Goal: Task Accomplishment & Management: Complete application form

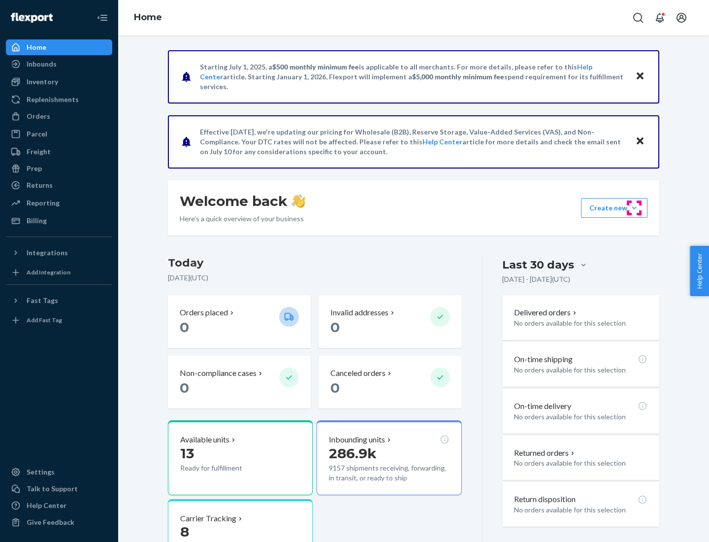
click at [635, 208] on button "Create new Create new inbound Create new order Create new product" at bounding box center [614, 208] width 67 height 20
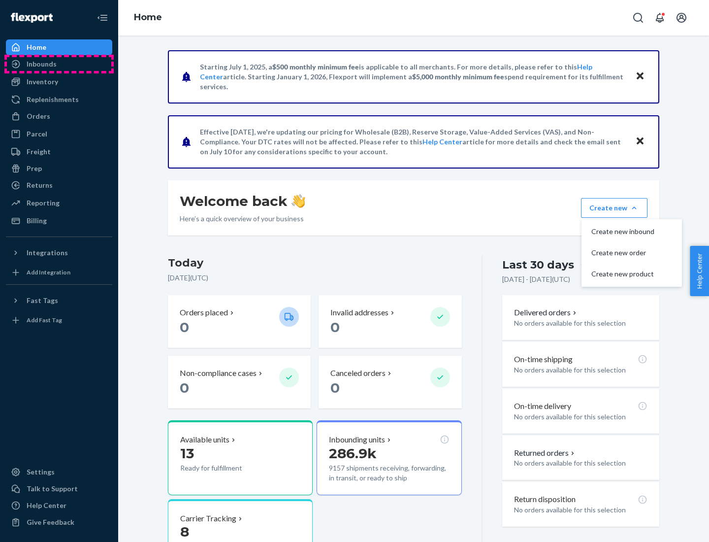
click at [59, 64] on div "Inbounds" at bounding box center [59, 64] width 104 height 14
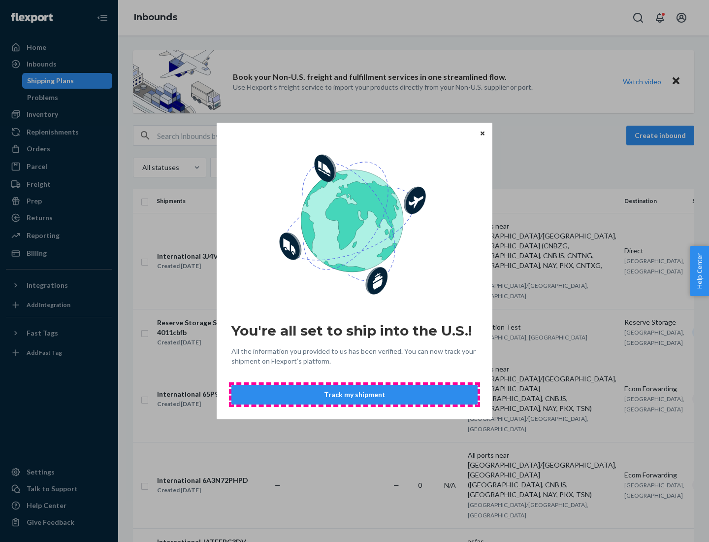
click at [355, 395] on button "Track my shipment" at bounding box center [355, 395] width 246 height 20
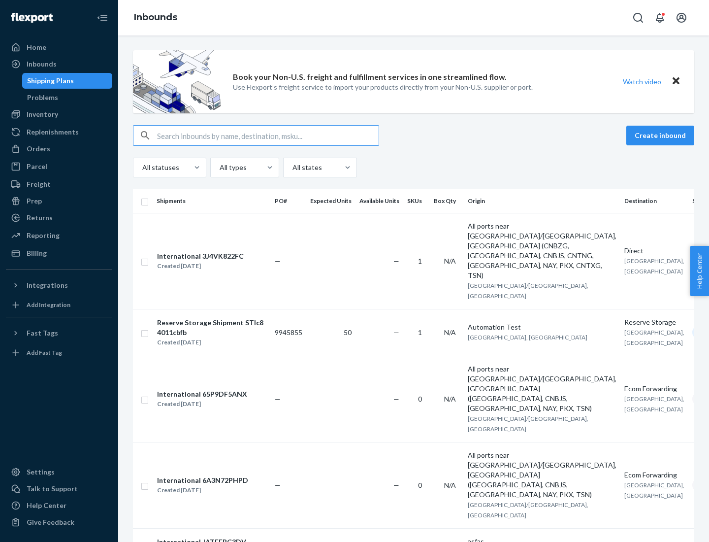
click at [662, 135] on button "Create inbound" at bounding box center [661, 136] width 68 height 20
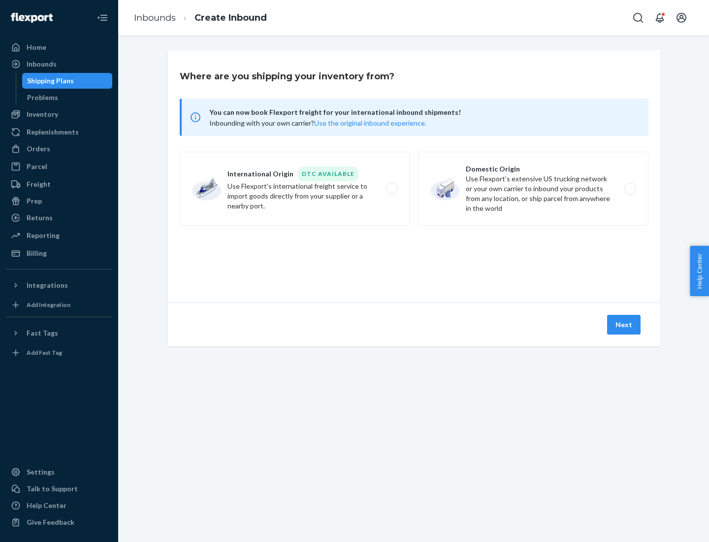
click at [295, 189] on label "International Origin DTC Available Use Flexport's international freight service…" at bounding box center [295, 189] width 231 height 74
click at [392, 189] on input "International Origin DTC Available Use Flexport's international freight service…" at bounding box center [395, 189] width 6 height 6
radio input "true"
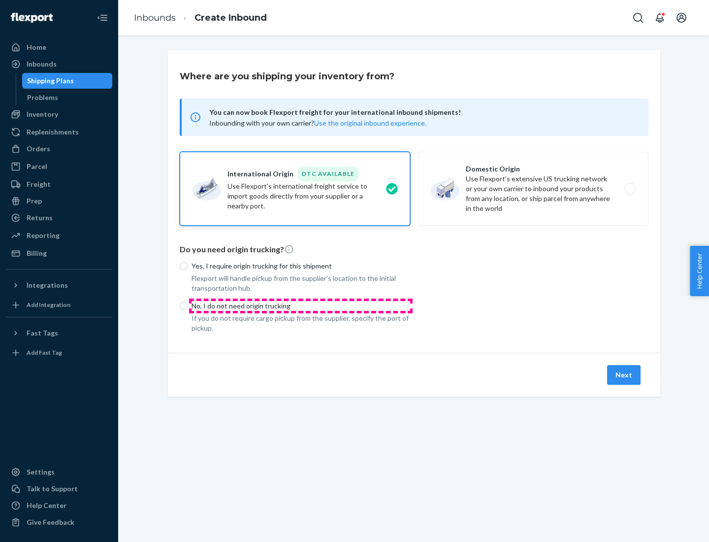
click at [301, 305] on p "No, I do not need origin trucking" at bounding box center [301, 306] width 219 height 10
click at [188, 305] on input "No, I do not need origin trucking" at bounding box center [184, 306] width 8 height 8
radio input "true"
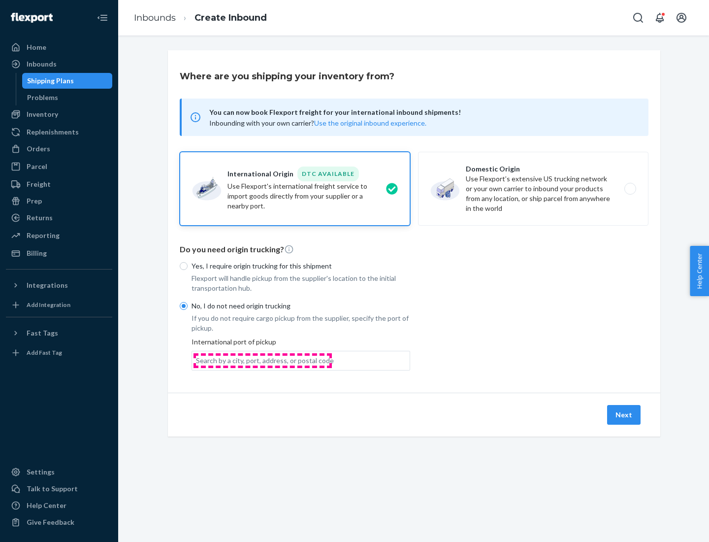
click at [263, 360] on div "Search by a city, port, address, or postal code" at bounding box center [265, 361] width 138 height 10
click at [197, 360] on input "Search by a city, port, address, or postal code" at bounding box center [196, 361] width 1 height 10
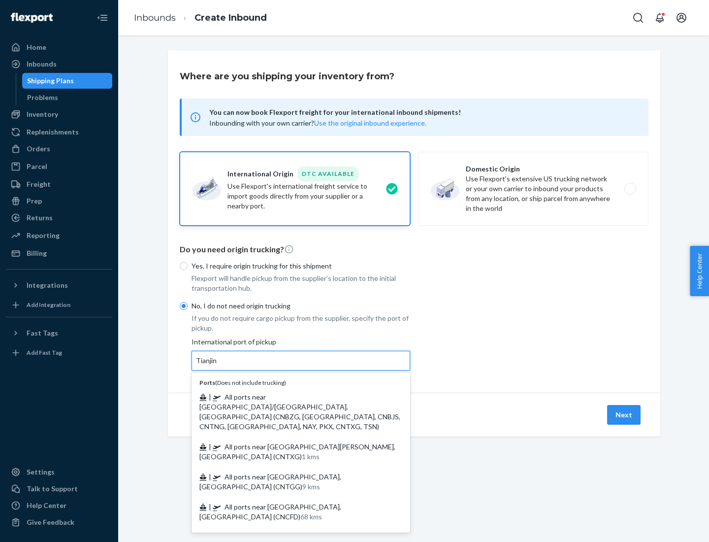
click at [291, 397] on span "| All ports near [GEOGRAPHIC_DATA]/[GEOGRAPHIC_DATA], [GEOGRAPHIC_DATA] (CNBZG,…" at bounding box center [300, 412] width 201 height 38
click at [218, 366] on input "Tianjin" at bounding box center [207, 361] width 22 height 10
type input "All ports near [GEOGRAPHIC_DATA]/[GEOGRAPHIC_DATA], [GEOGRAPHIC_DATA] (CNBZG, […"
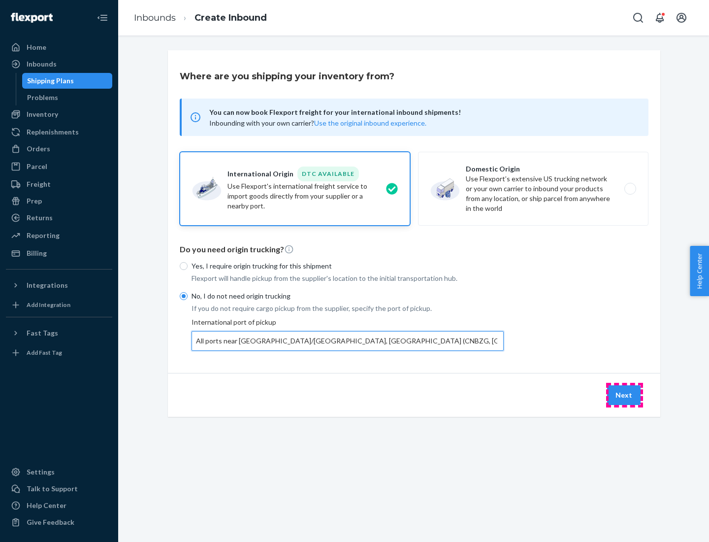
click at [625, 395] on button "Next" at bounding box center [624, 395] width 34 height 20
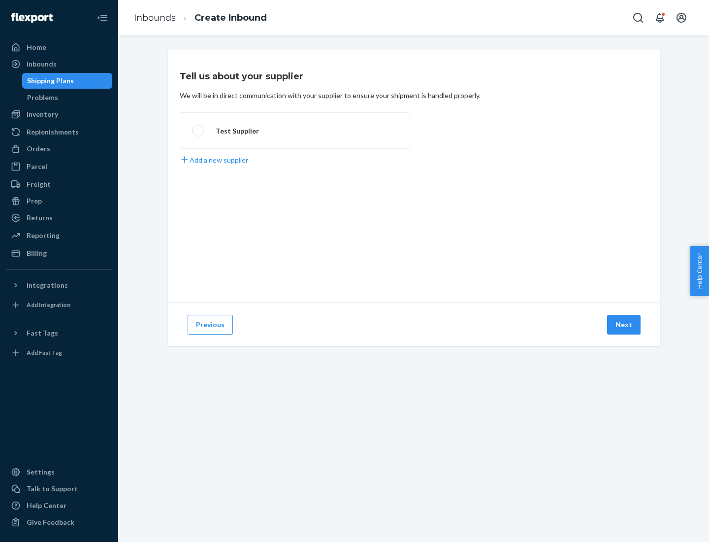
click at [295, 131] on label "Test Supplier" at bounding box center [295, 130] width 231 height 36
click at [199, 131] on input "Test Supplier" at bounding box center [195, 131] width 6 height 6
radio input "true"
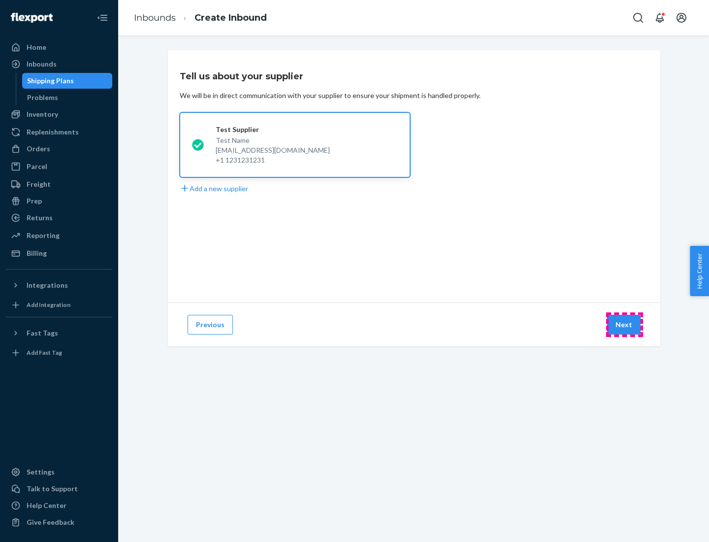
click at [625, 325] on button "Next" at bounding box center [624, 325] width 34 height 20
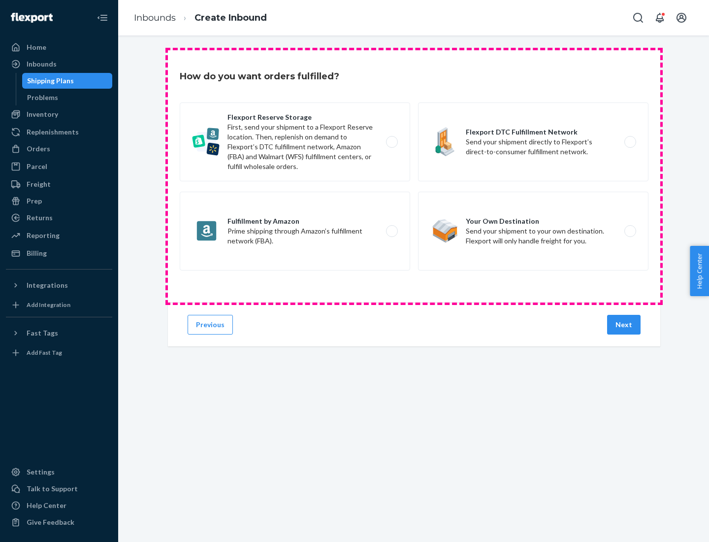
click at [414, 176] on div "Flexport Reserve Storage First, send your shipment to a Flexport Reserve locati…" at bounding box center [414, 187] width 469 height 170
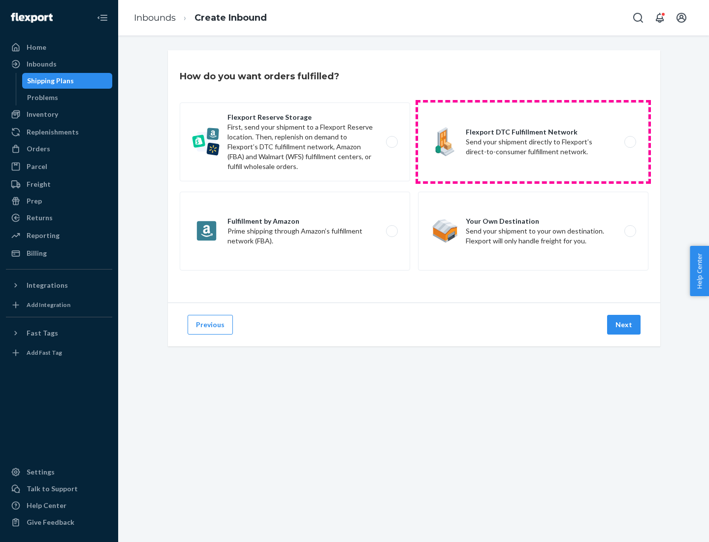
click at [534, 142] on label "Flexport DTC Fulfillment Network Send your shipment directly to Flexport’s dire…" at bounding box center [533, 141] width 231 height 79
click at [630, 142] on input "Flexport DTC Fulfillment Network Send your shipment directly to Flexport’s dire…" at bounding box center [633, 142] width 6 height 6
radio input "true"
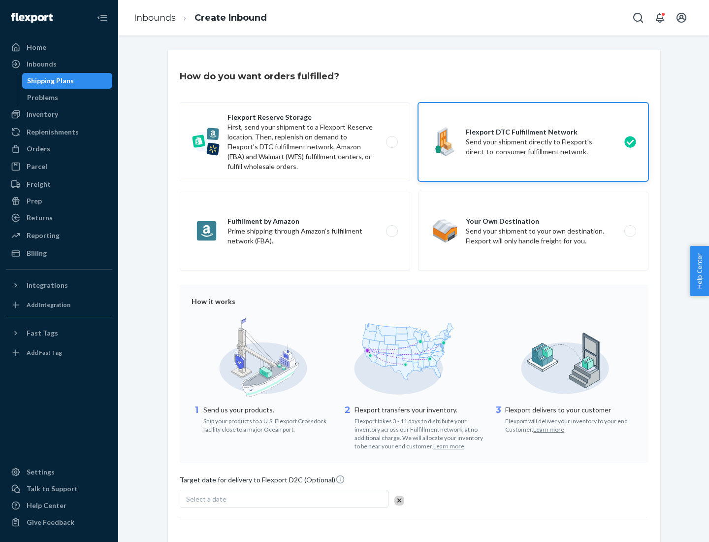
scroll to position [72, 0]
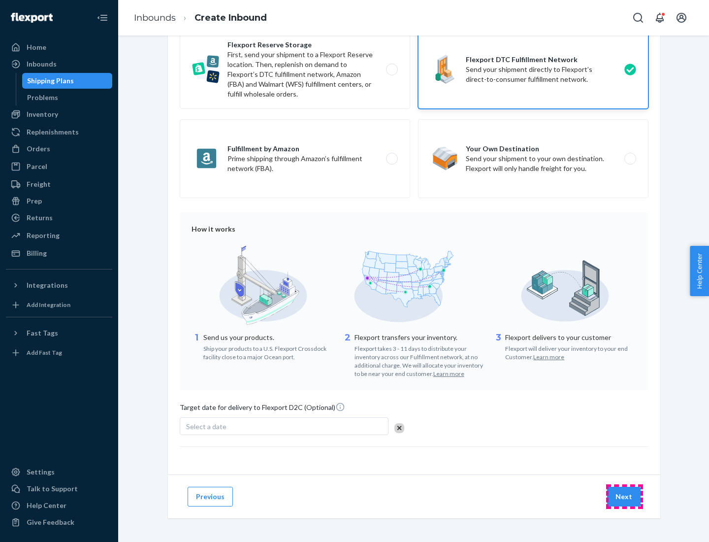
click at [625, 496] on button "Next" at bounding box center [624, 497] width 34 height 20
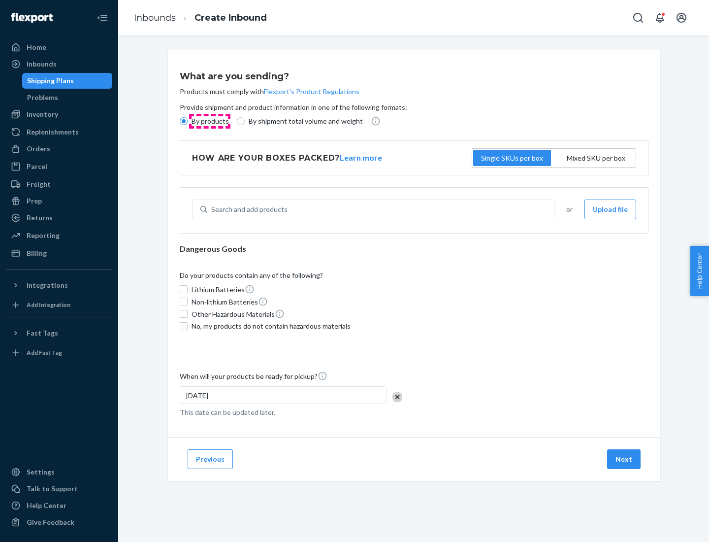
click at [209, 121] on p "By products" at bounding box center [210, 121] width 37 height 10
click at [188, 121] on input "By products" at bounding box center [184, 121] width 8 height 8
click at [248, 209] on div "Search and add products" at bounding box center [249, 209] width 76 height 10
click at [212, 209] on input "Search and add products" at bounding box center [211, 209] width 1 height 10
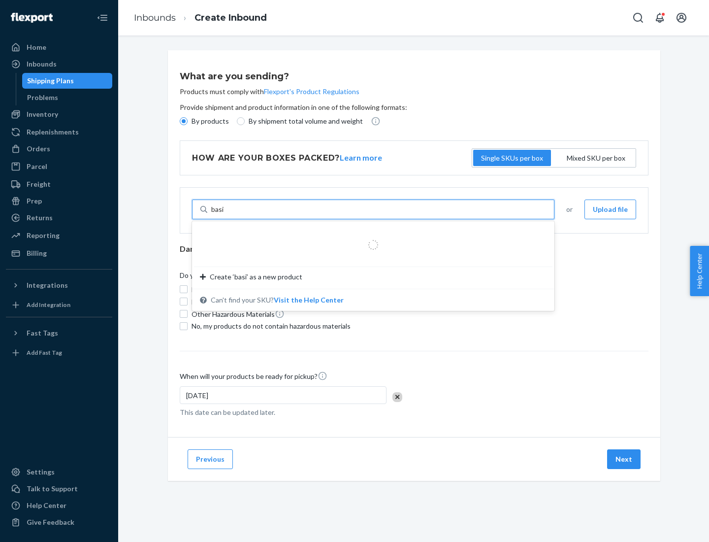
type input "basic"
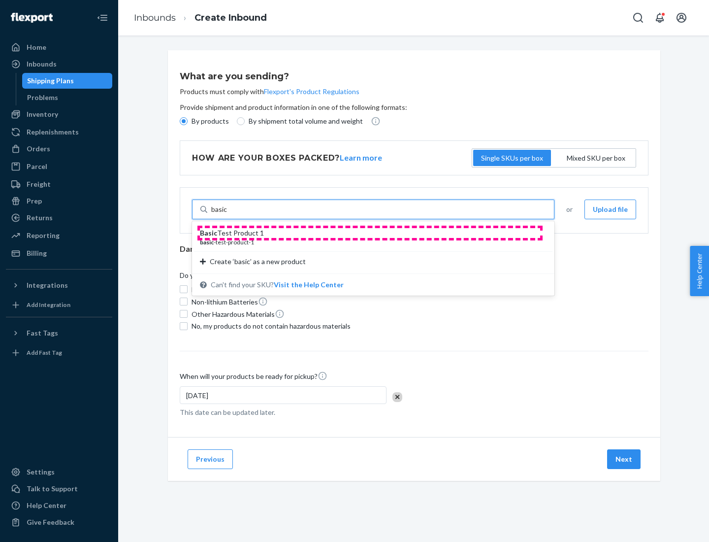
click at [370, 233] on div "Basic Test Product 1" at bounding box center [369, 233] width 339 height 10
click at [228, 214] on input "basic" at bounding box center [219, 209] width 16 height 10
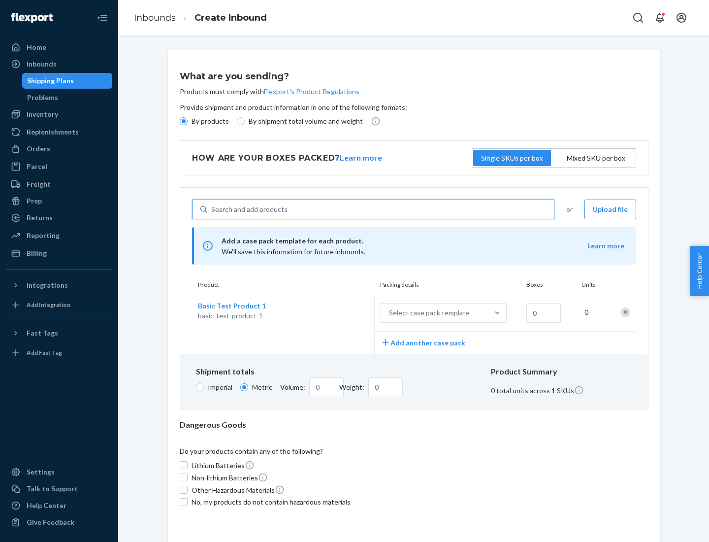
scroll to position [24, 0]
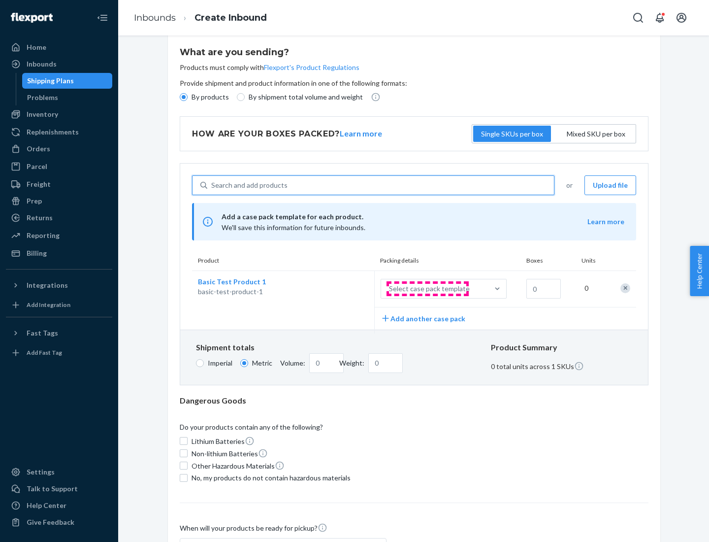
click at [428, 289] on div "Select case pack template" at bounding box center [429, 289] width 81 height 10
click at [340, 289] on input "Select case pack template" at bounding box center [340, 289] width 0 height 0
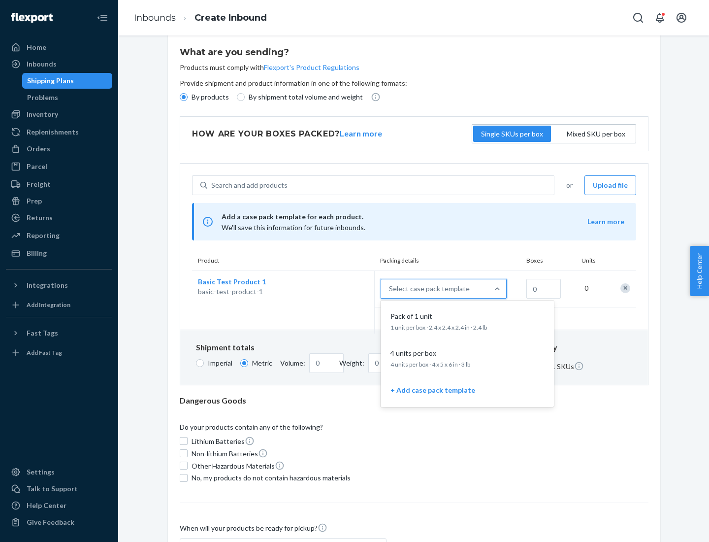
scroll to position [57, 0]
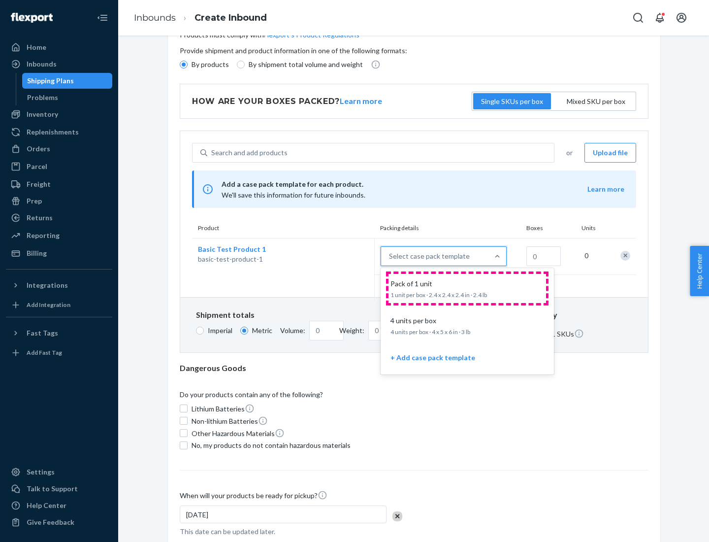
click at [468, 288] on div "Pack of 1 unit" at bounding box center [466, 284] width 158 height 10
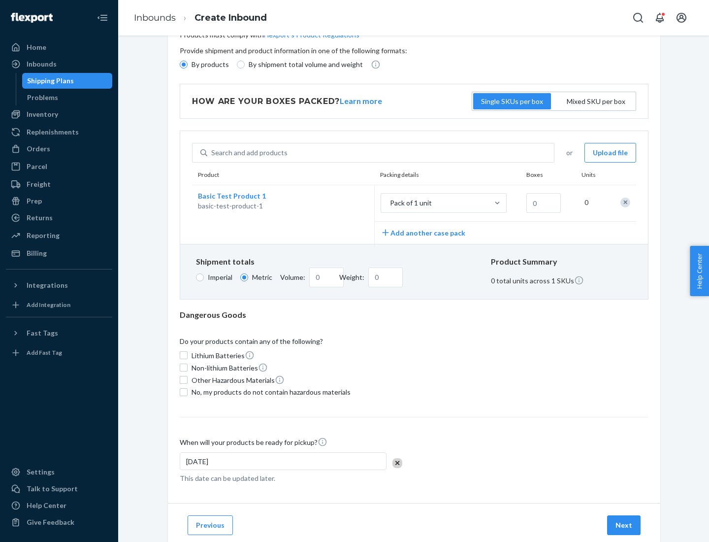
scroll to position [0, 0]
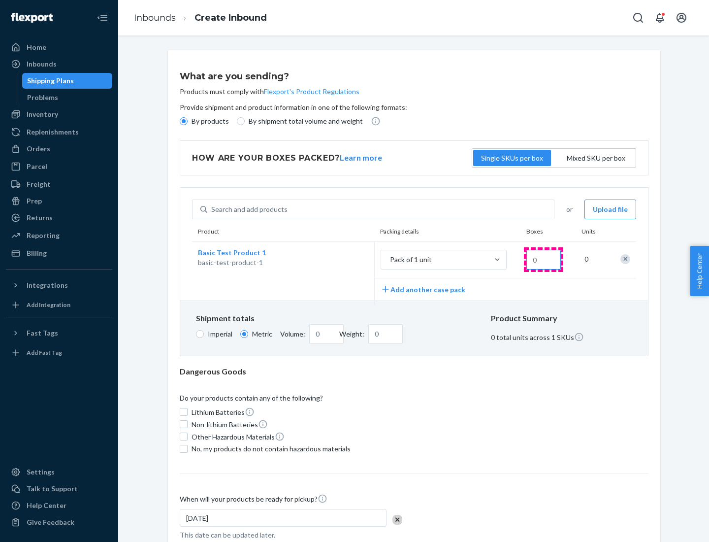
type input "1.09"
type input "1"
type input "10.89"
type input "10"
type input "0.02"
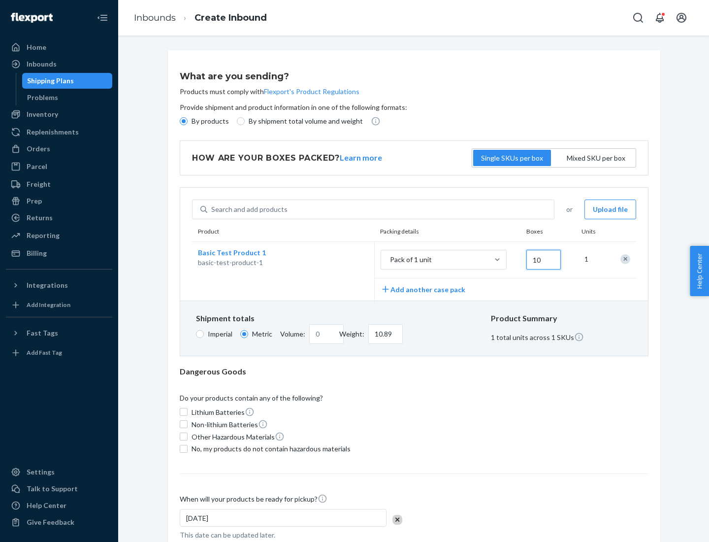
type input "108.86"
type input "100"
type input "0.23"
type input "1088.62"
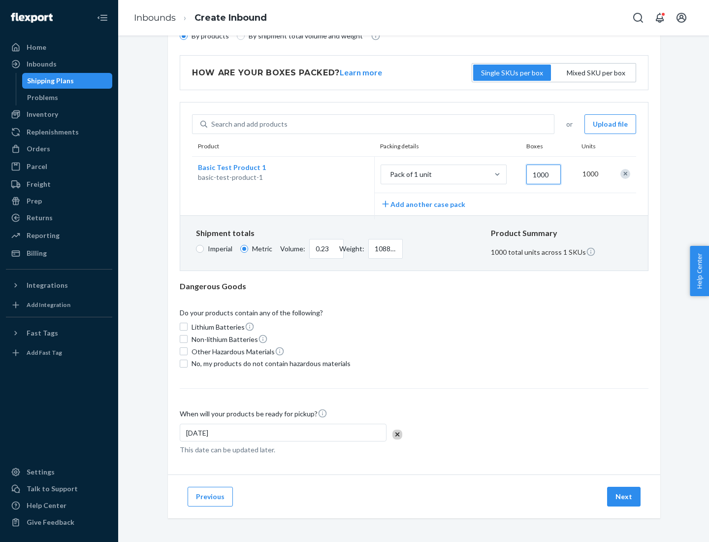
type input "1000"
click at [269, 363] on span "No, my products do not contain hazardous materials" at bounding box center [271, 364] width 159 height 10
click at [188, 363] on input "No, my products do not contain hazardous materials" at bounding box center [184, 364] width 8 height 8
checkbox input "true"
click at [625, 496] on button "Next" at bounding box center [624, 497] width 34 height 20
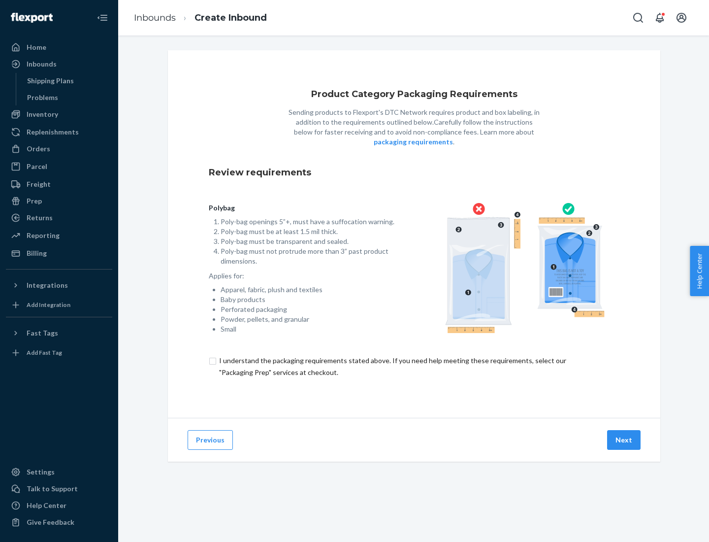
click at [414, 366] on input "checkbox" at bounding box center [414, 367] width 411 height 24
checkbox input "true"
click at [625, 439] on button "Next" at bounding box center [624, 440] width 34 height 20
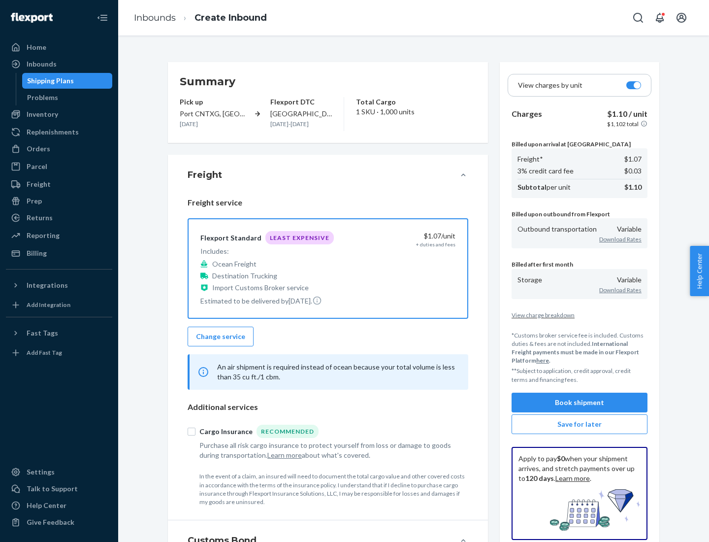
scroll to position [114, 0]
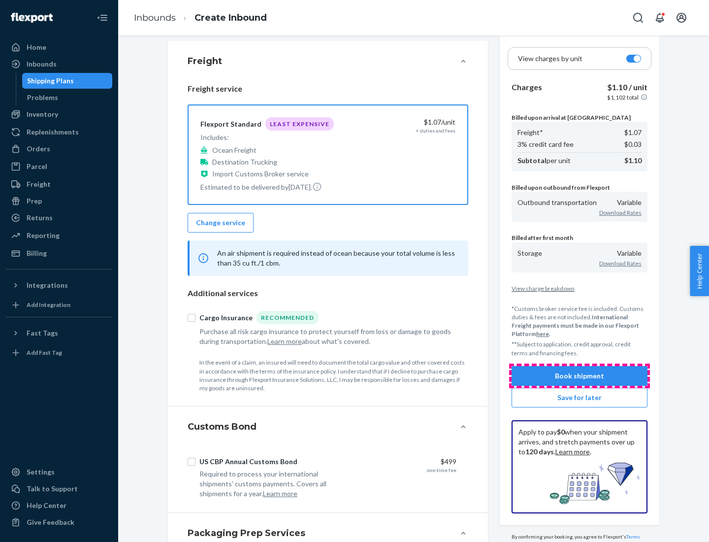
click at [580, 375] on button "Book shipment" at bounding box center [580, 376] width 136 height 20
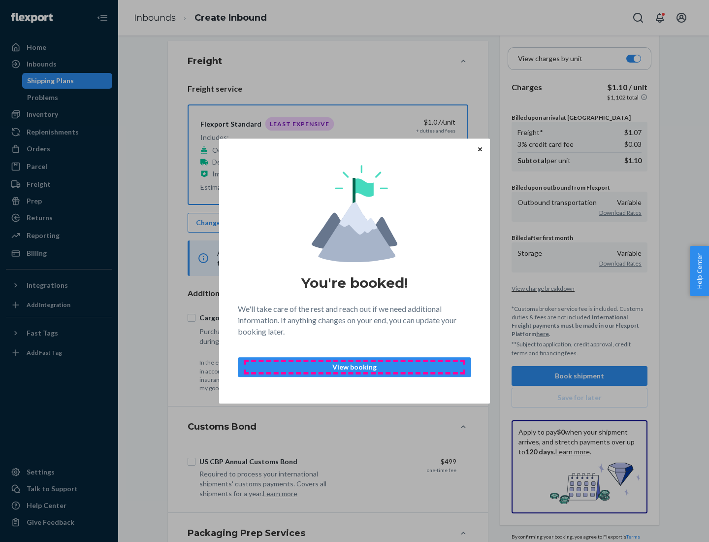
click at [355, 367] on p "View booking" at bounding box center [354, 367] width 217 height 10
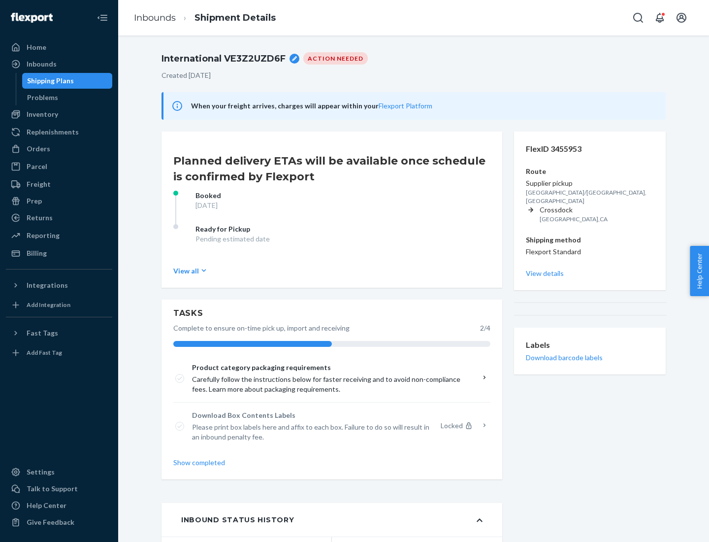
scroll to position [79, 0]
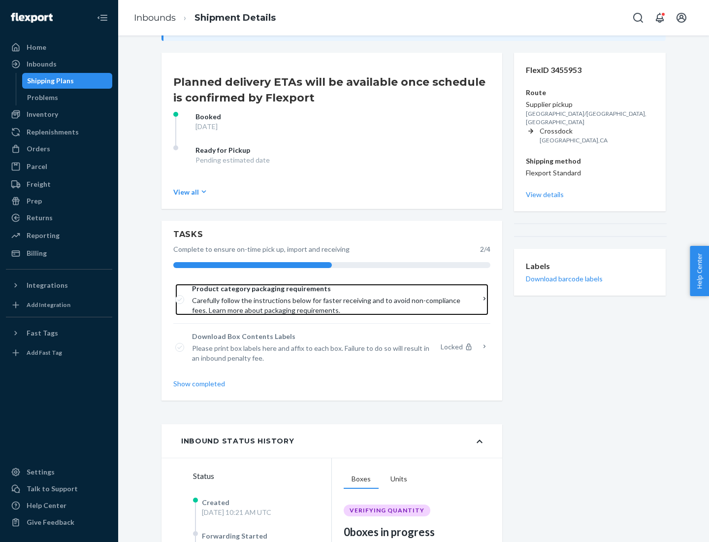
click at [329, 289] on span "Product category packaging requirements" at bounding box center [328, 289] width 273 height 10
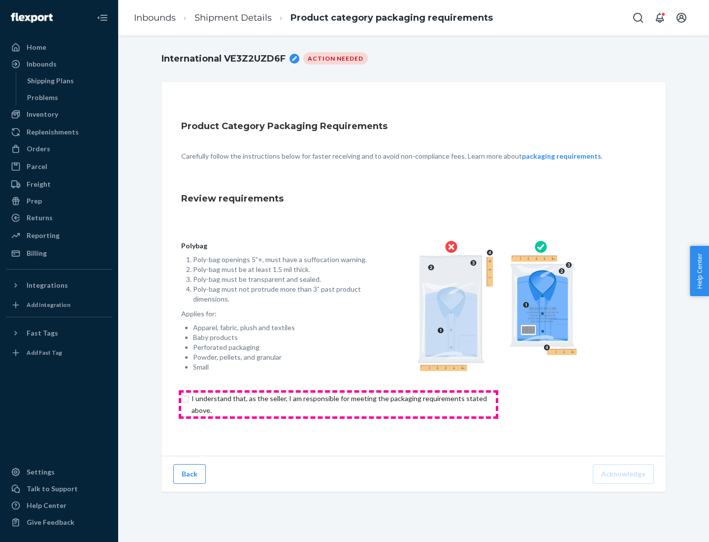
click at [338, 404] on input "checkbox" at bounding box center [345, 405] width 328 height 24
checkbox input "true"
